Goal: Find specific page/section: Find specific page/section

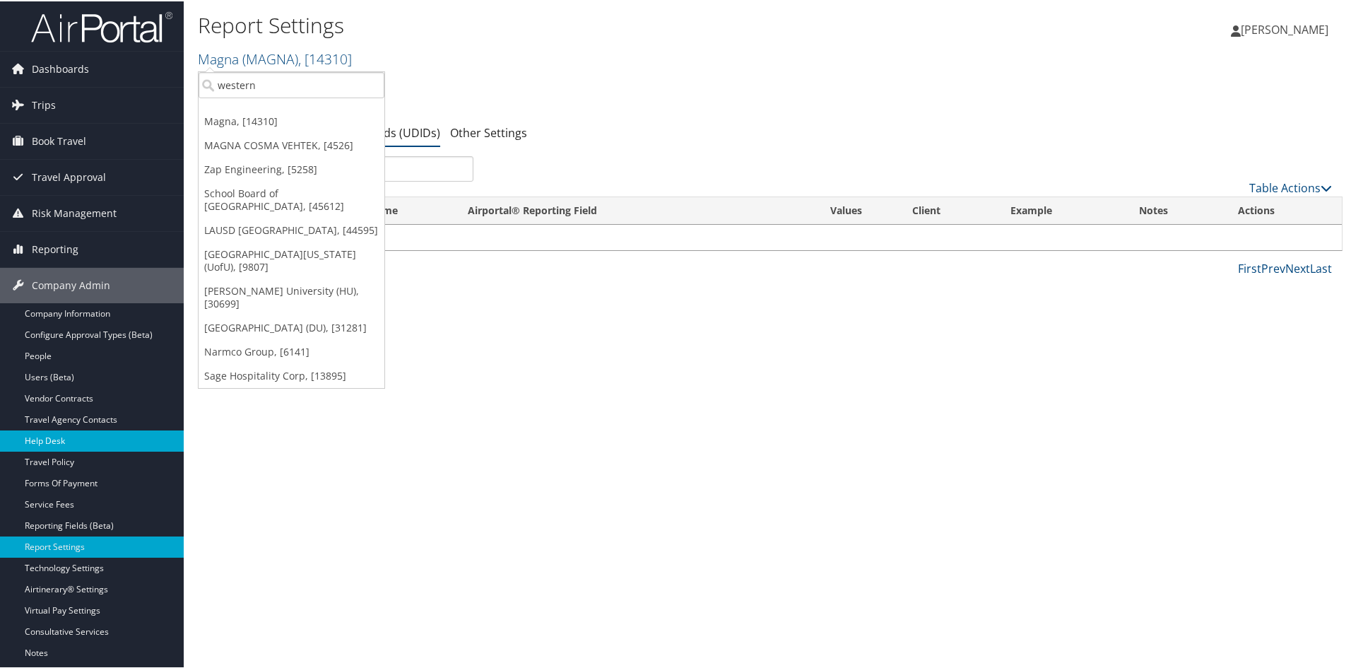
click at [74, 430] on link "Help Desk" at bounding box center [92, 439] width 184 height 21
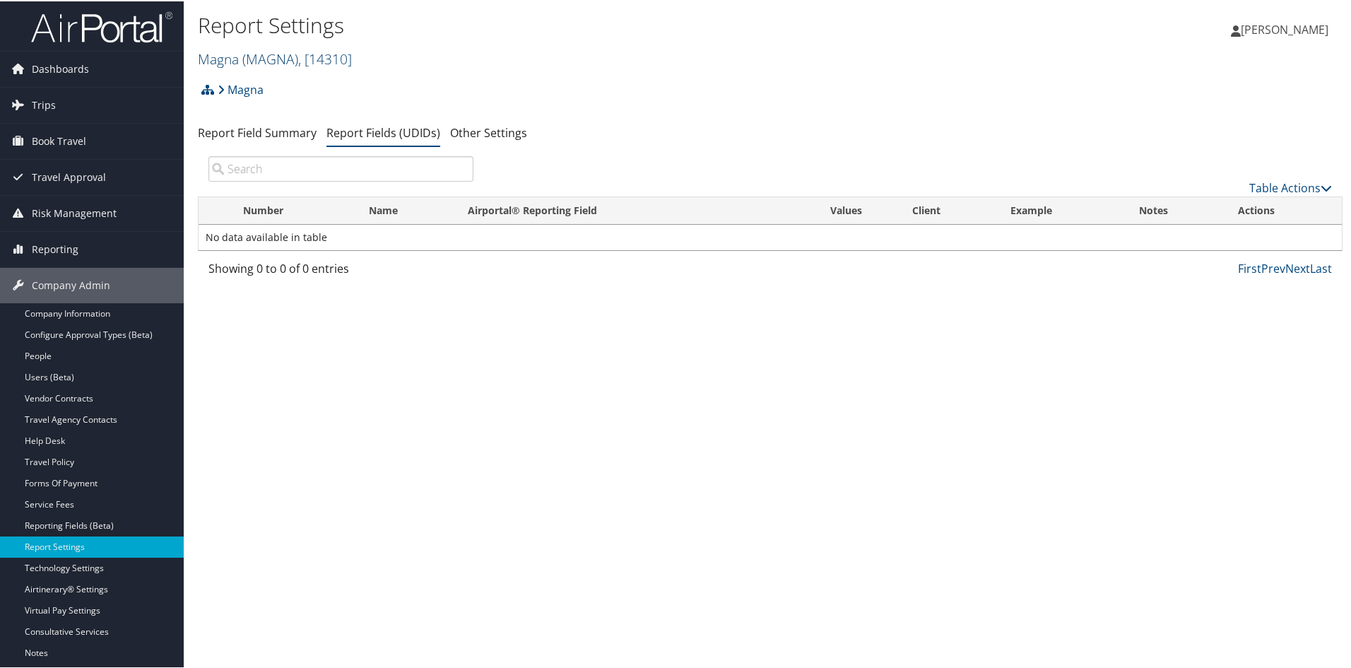
click at [266, 66] on span "( MAGNA )" at bounding box center [270, 57] width 56 height 19
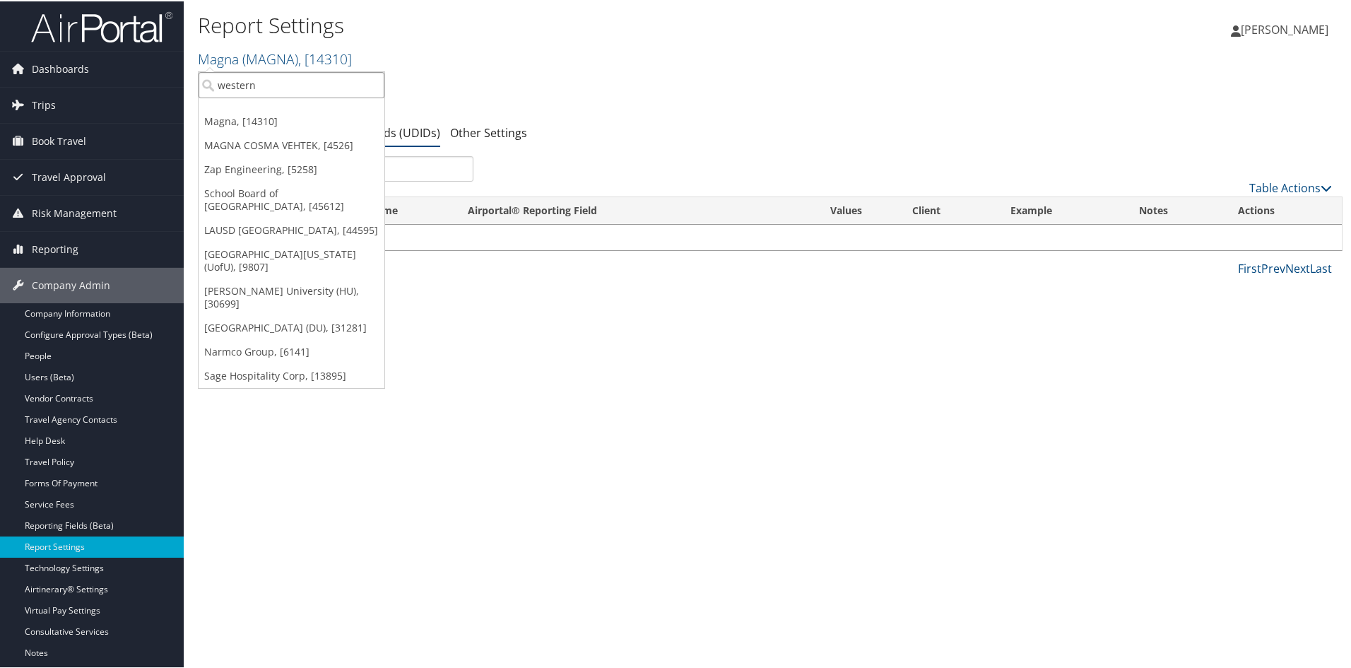
click at [265, 90] on input "western" at bounding box center [292, 84] width 186 height 26
click at [265, 90] on input "search" at bounding box center [292, 84] width 186 height 26
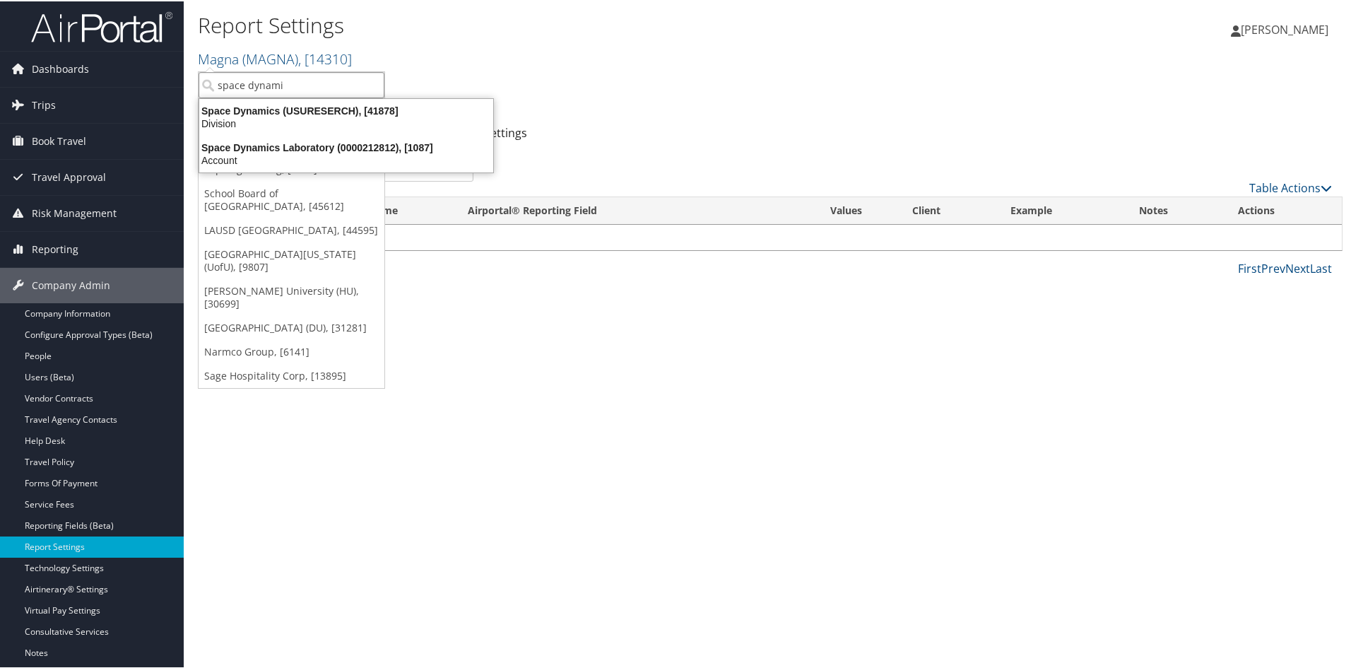
type input "space dynamic"
click at [269, 161] on div "Account" at bounding box center [346, 159] width 311 height 13
click at [269, 161] on input "search" at bounding box center [340, 167] width 265 height 25
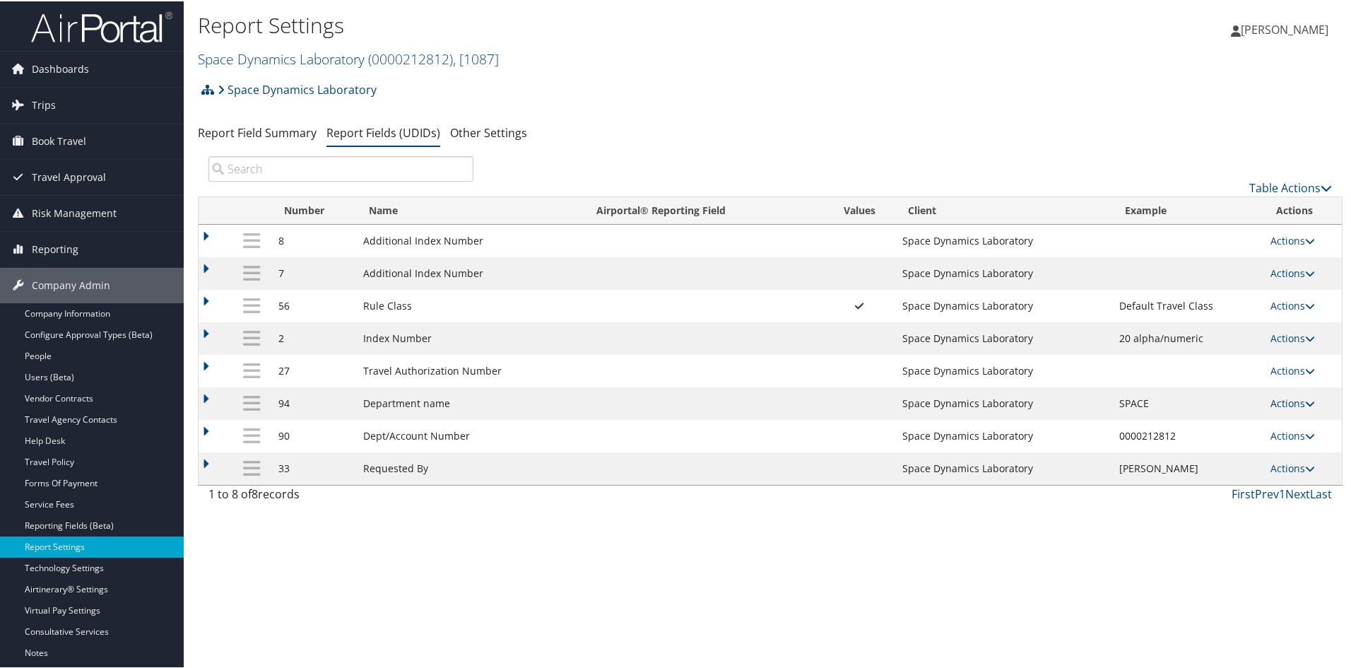
click at [1306, 403] on icon at bounding box center [1310, 402] width 10 height 10
click at [999, 565] on div "Report Settings Space Dynamics Laboratory ( 0000212812 ) , [ 1087 ] Magna MAGNA…" at bounding box center [770, 334] width 1173 height 668
click at [1303, 428] on link "Actions" at bounding box center [1293, 434] width 45 height 13
click at [997, 557] on div "Report Settings Space Dynamics Laboratory ( 0000212812 ) , [ 1087 ] Magna MAGNA…" at bounding box center [770, 334] width 1173 height 668
click at [61, 435] on link "Help Desk" at bounding box center [92, 439] width 184 height 21
